Goal: Task Accomplishment & Management: Complete application form

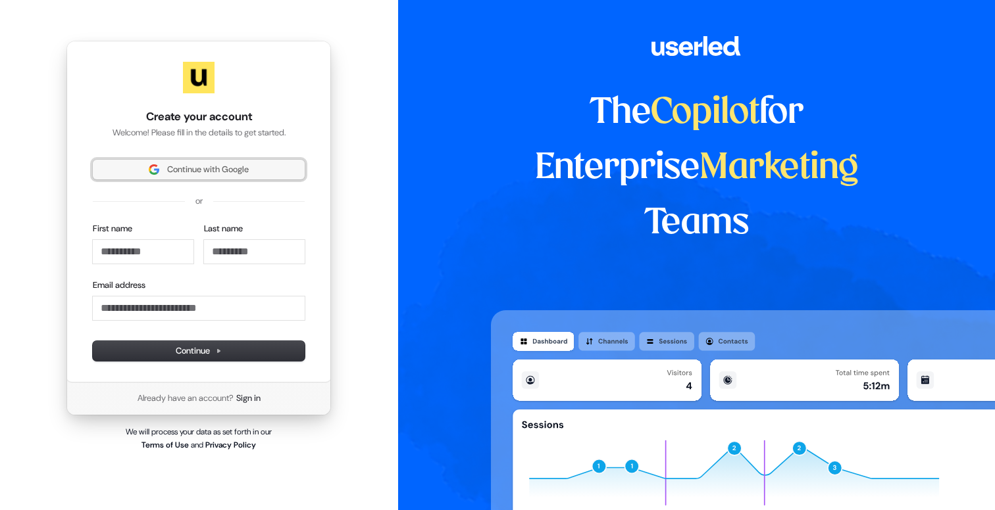
click at [210, 170] on span "Continue with Google" at bounding box center [208, 170] width 82 height 12
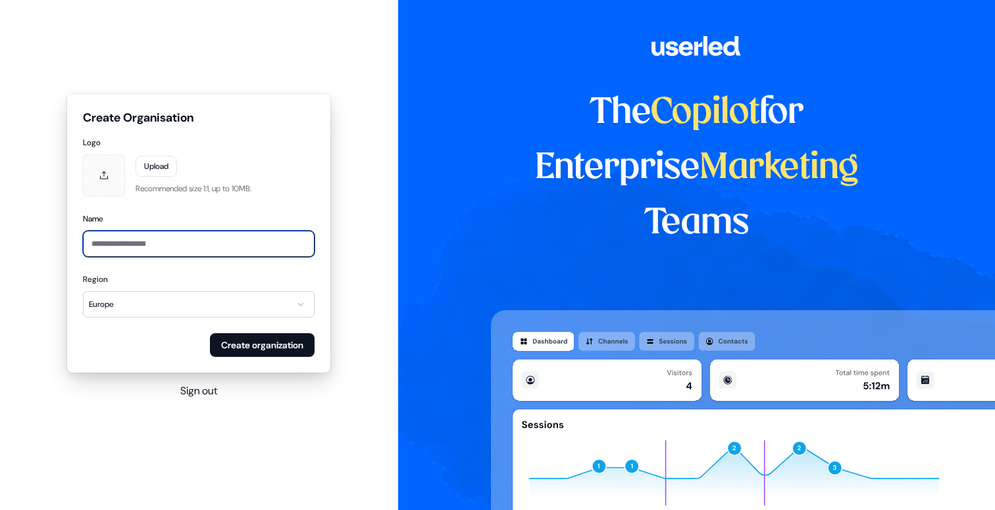
click at [118, 243] on input "Name" at bounding box center [199, 244] width 232 height 26
click at [204, 388] on button "Sign out" at bounding box center [198, 391] width 37 height 16
